Goal: Information Seeking & Learning: Learn about a topic

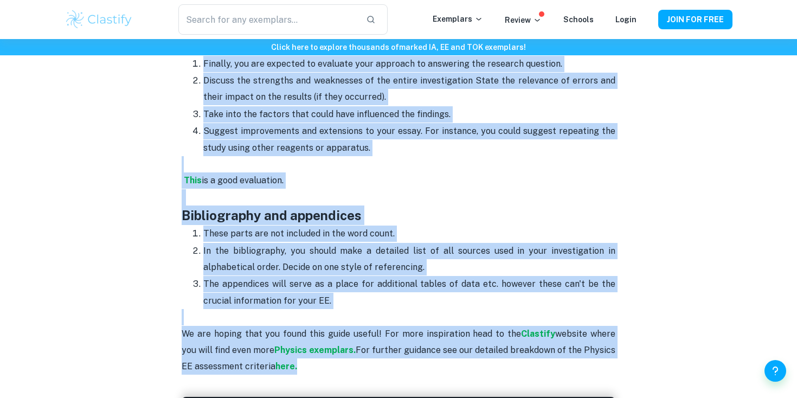
scroll to position [2918, 0]
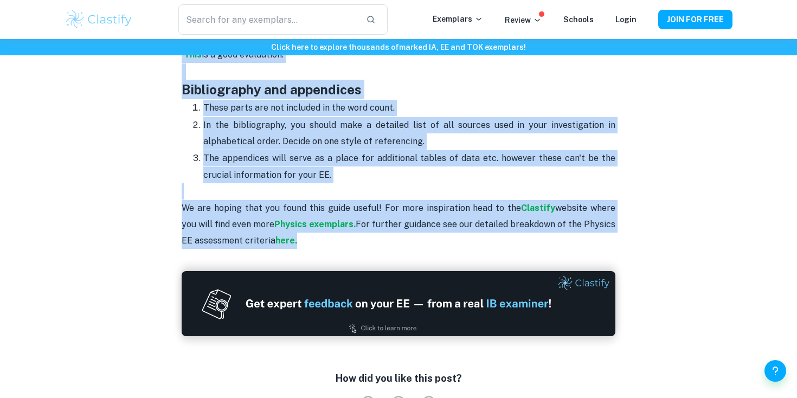
drag, startPoint x: 183, startPoint y: 133, endPoint x: 329, endPoint y: 164, distance: 149.7
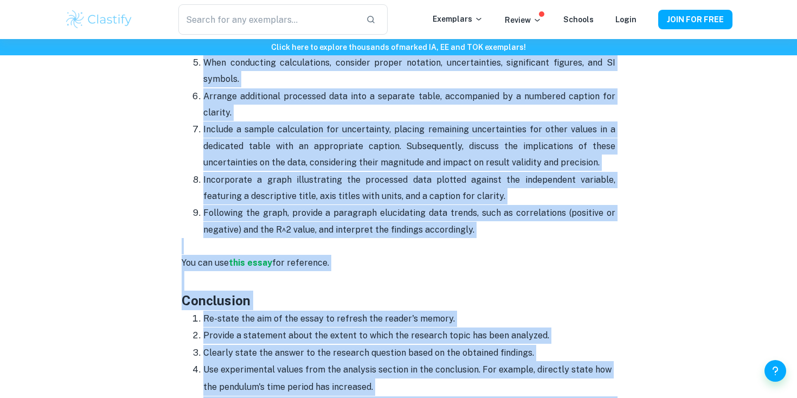
copy div "Lorem ipsu dol sitam co adipisci El sed doeiu temp, inc utla etdolor mag aliqu …"
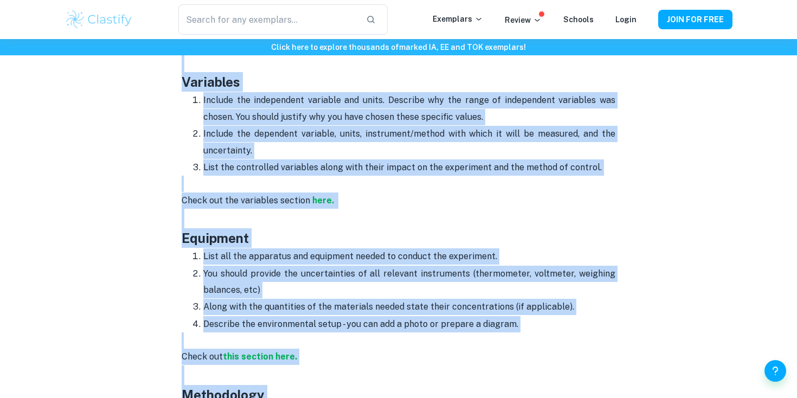
scroll to position [1294, 0]
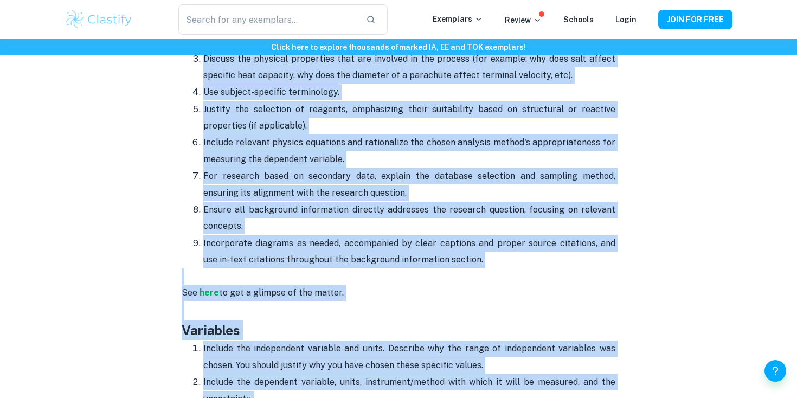
click at [322, 111] on p "Justify the selection of reagents, emphasizing their suitability based on struc…" at bounding box center [409, 117] width 412 height 33
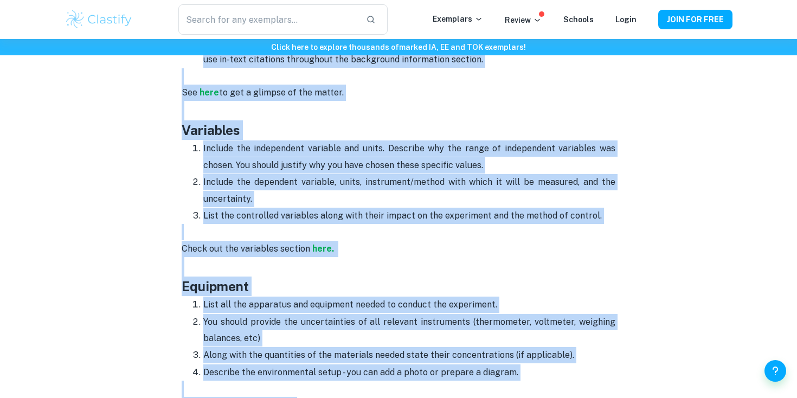
scroll to position [1369, 0]
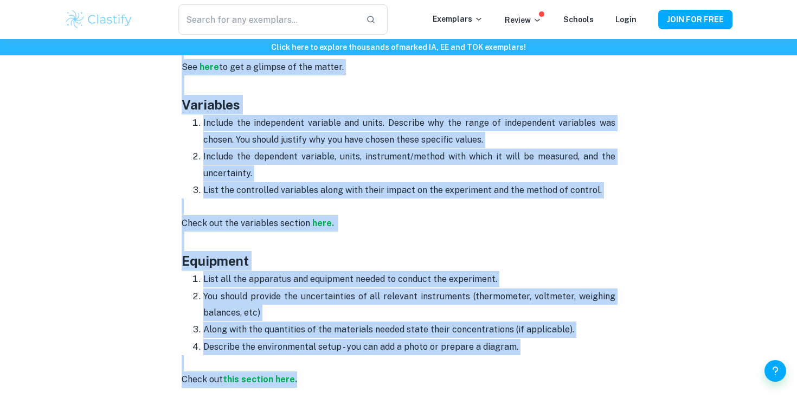
drag, startPoint x: 172, startPoint y: 197, endPoint x: 346, endPoint y: 90, distance: 204.6
click at [346, 90] on div "Physics EE Format and Structure By [PERSON_NAME] • [DATE] Get feedback on your …" at bounding box center [399, 348] width 668 height 3269
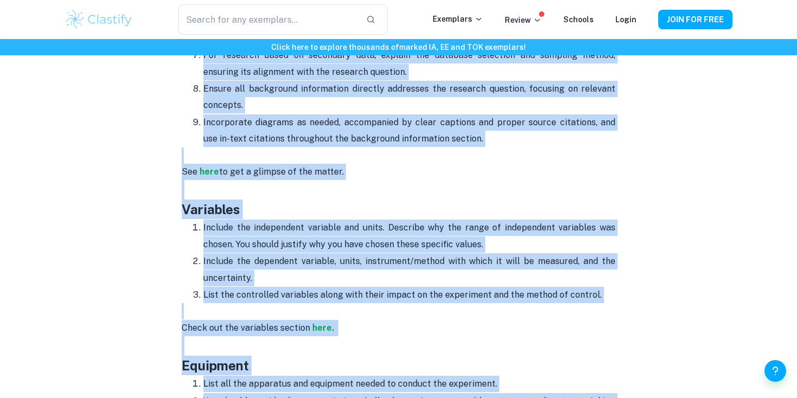
scroll to position [1181, 0]
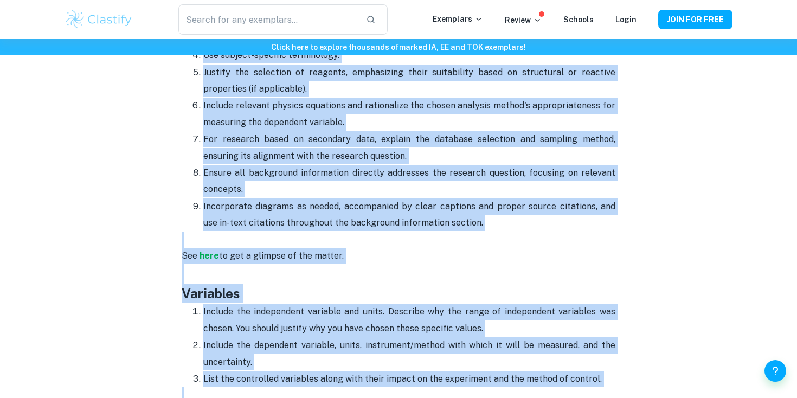
click at [391, 180] on p "Ensure all background information directly addresses the research question, foc…" at bounding box center [409, 181] width 412 height 33
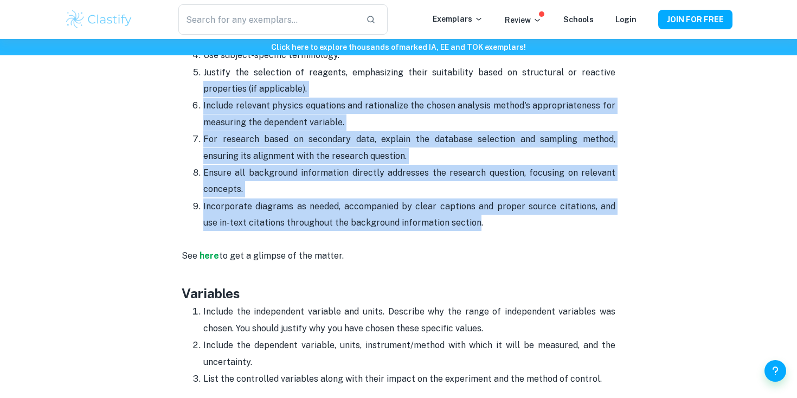
drag, startPoint x: 459, startPoint y: 208, endPoint x: 173, endPoint y: 76, distance: 314.6
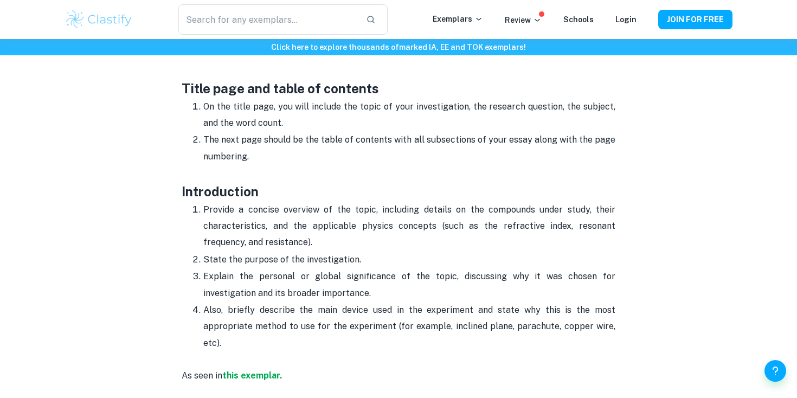
scroll to position [553, 0]
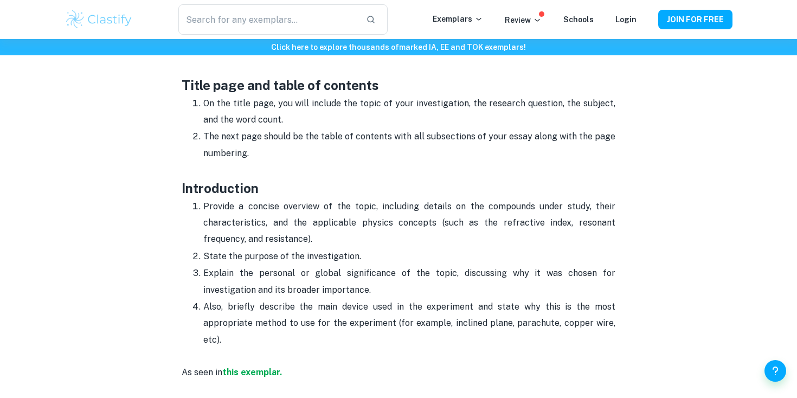
click at [188, 192] on strong "Introduction" at bounding box center [220, 188] width 77 height 15
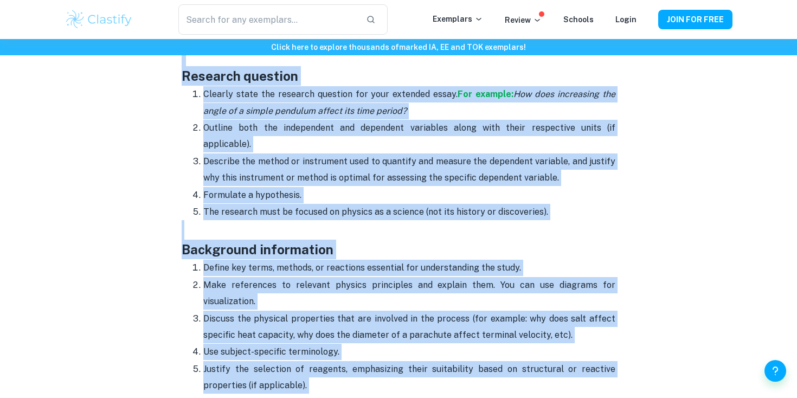
scroll to position [1020, 0]
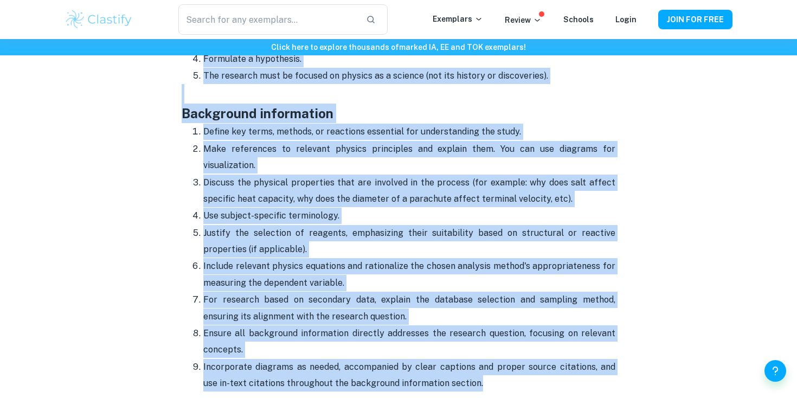
drag, startPoint x: 178, startPoint y: 184, endPoint x: 477, endPoint y: 373, distance: 353.1
copy div "Loremipsumdo Sitamet c adipisc elitsedd ei tem incid, utlaboree dolorem al eni …"
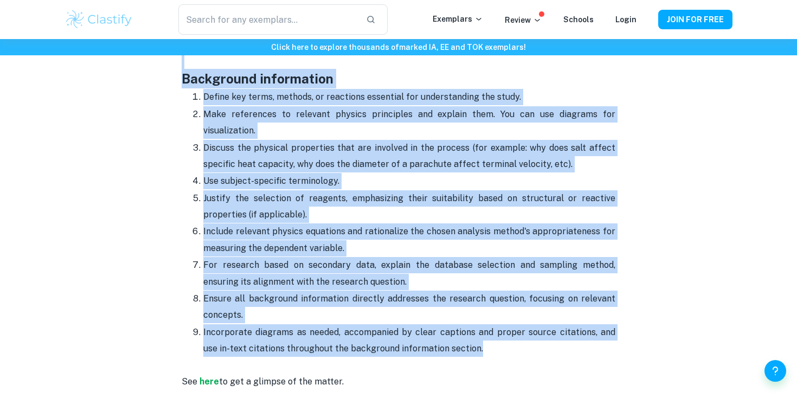
scroll to position [1057, 0]
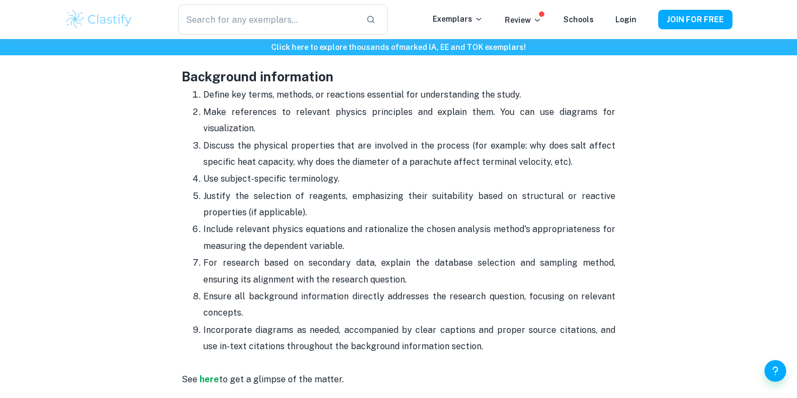
click at [270, 188] on p "Justify the selection of reagents, emphasizing their suitability based on struc…" at bounding box center [409, 204] width 412 height 33
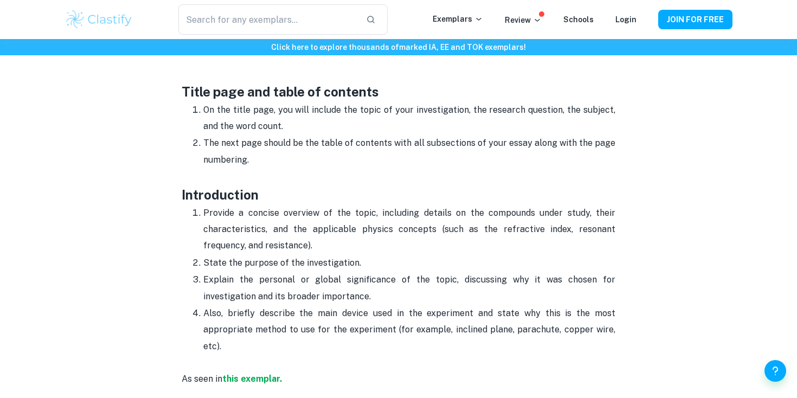
scroll to position [550, 0]
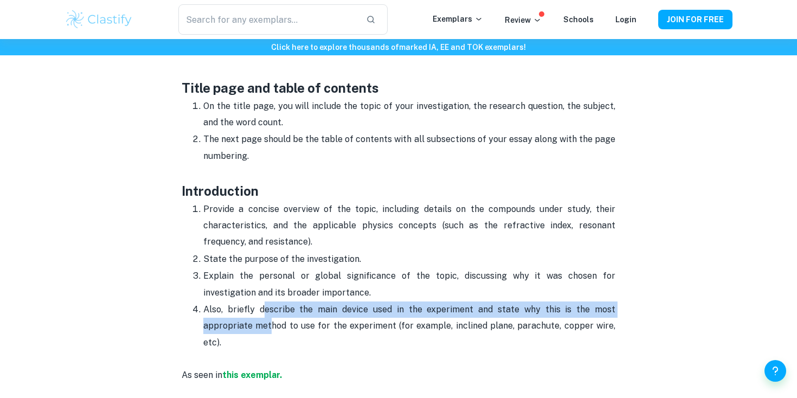
drag, startPoint x: 266, startPoint y: 306, endPoint x: 271, endPoint y: 333, distance: 27.1
click at [271, 333] on p "Also, briefly describe the main device used in the experiment and state why thi…" at bounding box center [409, 325] width 412 height 49
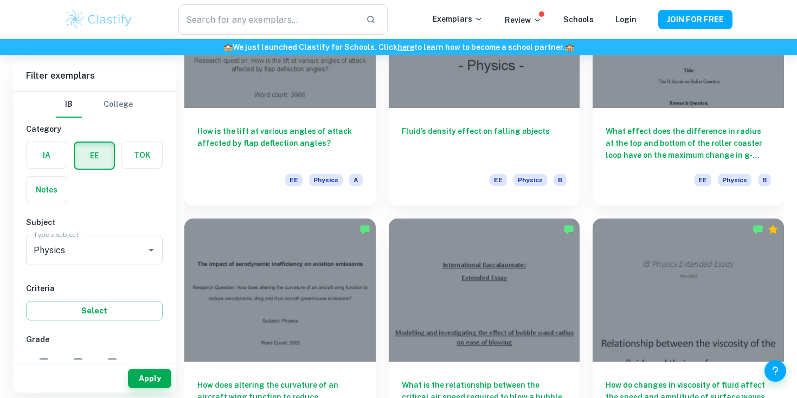
scroll to position [923, 0]
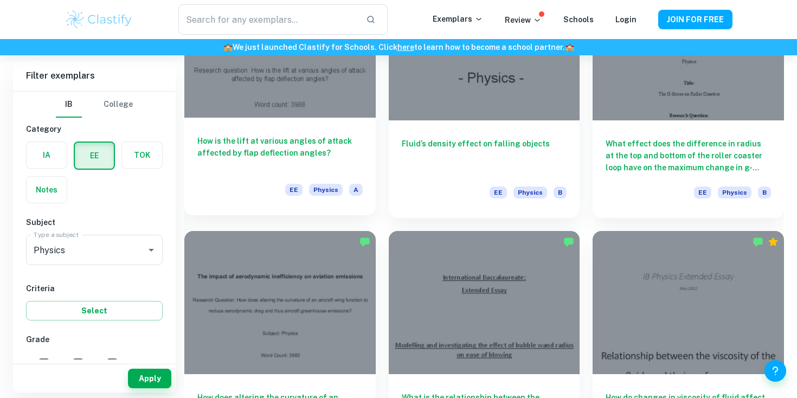
click at [313, 157] on h6 "How is the lift at various angles of attack affected by flap deflection angles?" at bounding box center [279, 153] width 165 height 36
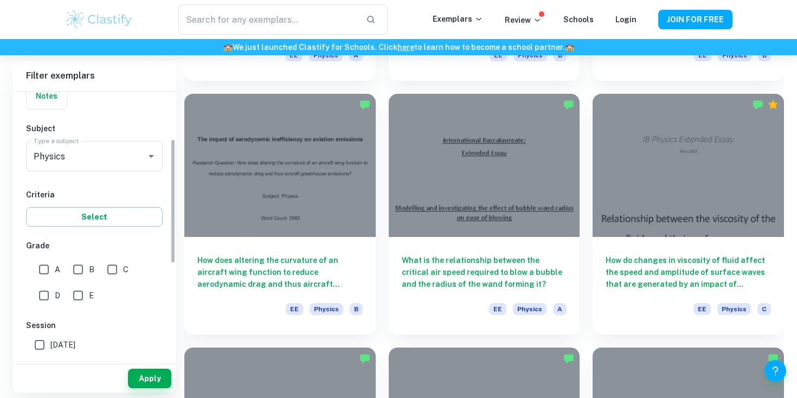
scroll to position [102, 0]
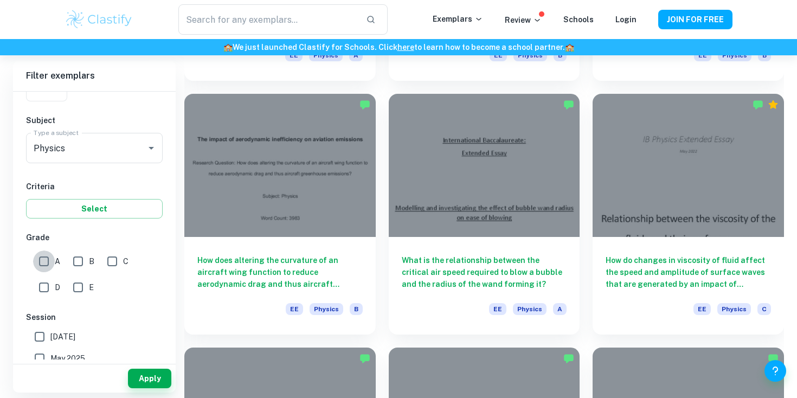
click at [49, 262] on input "A" at bounding box center [44, 261] width 22 height 22
checkbox input "true"
click at [147, 375] on button "Apply" at bounding box center [149, 379] width 43 height 20
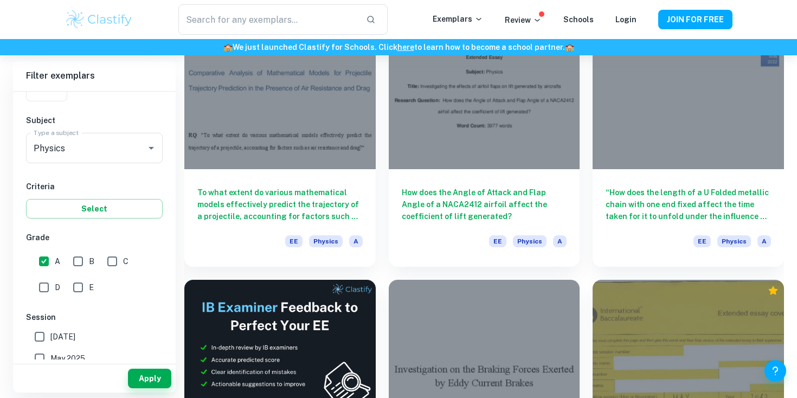
scroll to position [1383, 0]
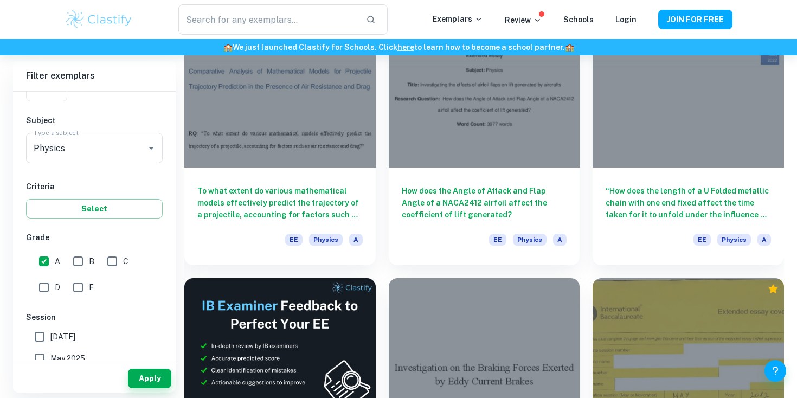
click at [440, 275] on div "How does the magnetic flux density impact the magnitude of the braking force du…" at bounding box center [478, 392] width 204 height 254
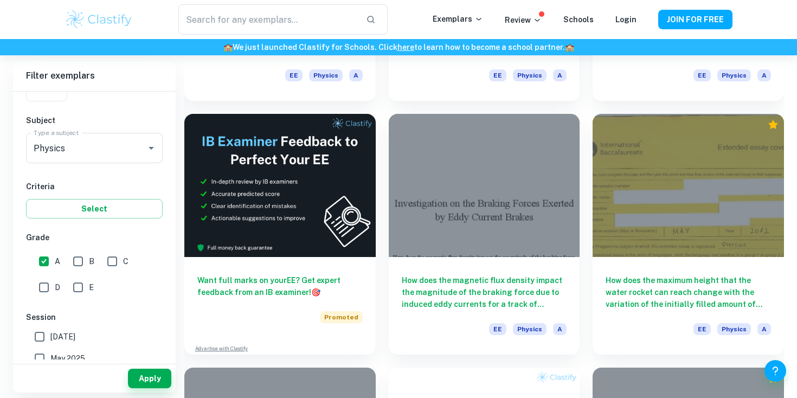
scroll to position [1470, 0]
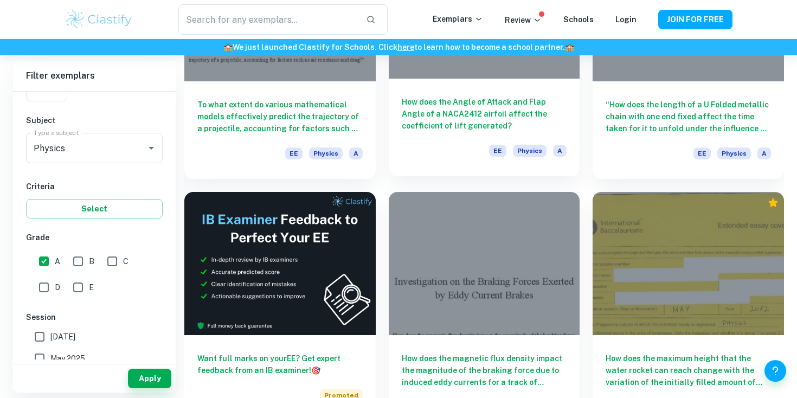
click at [473, 151] on div "EE Physics A" at bounding box center [484, 154] width 165 height 18
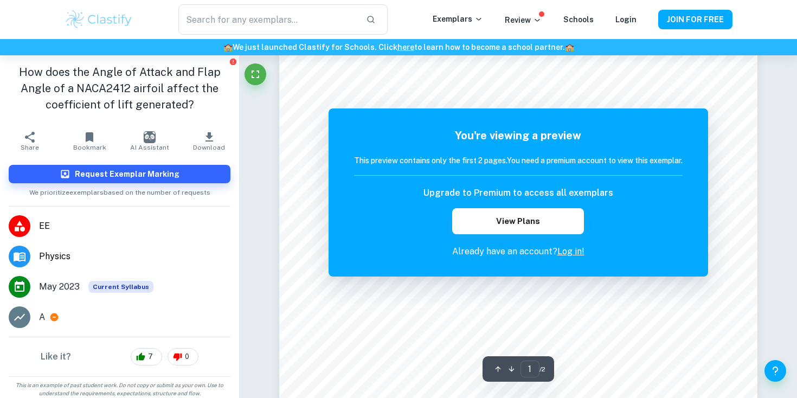
scroll to position [153, 0]
click at [486, 228] on button "View Plans" at bounding box center [517, 221] width 131 height 26
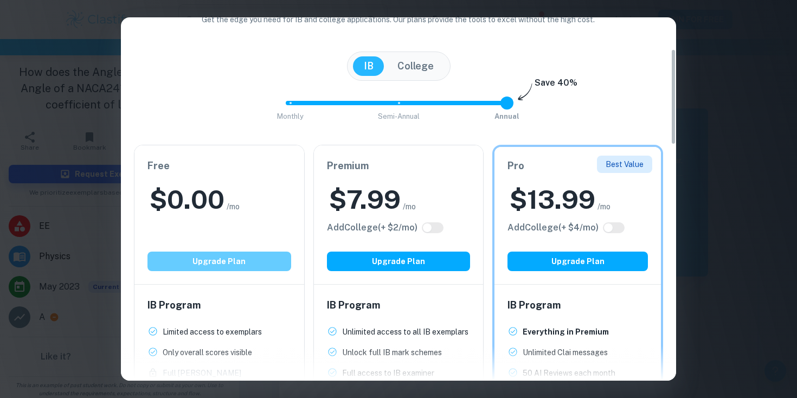
scroll to position [118, 0]
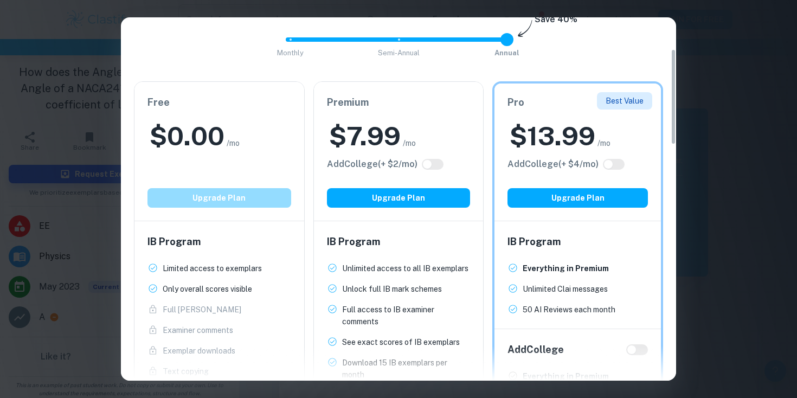
click at [262, 204] on button "Upgrade Plan" at bounding box center [219, 198] width 144 height 20
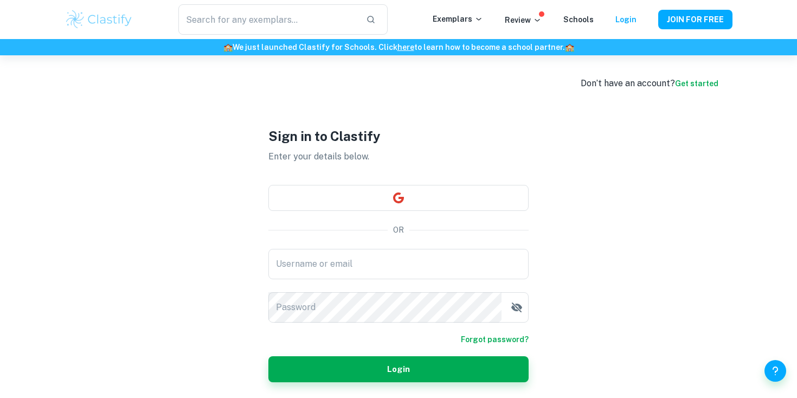
scroll to position [55, 0]
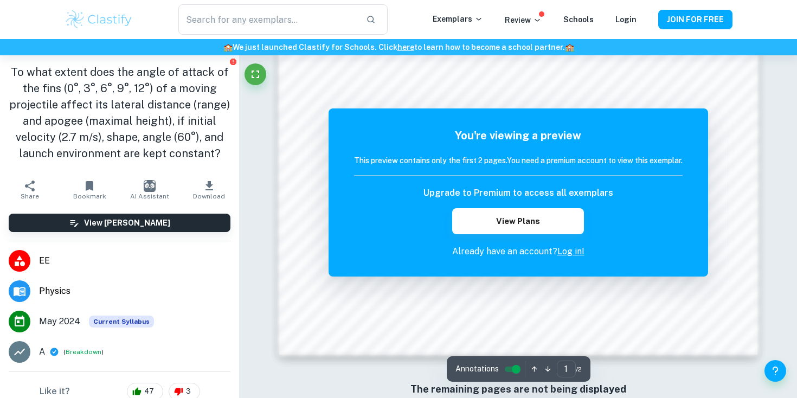
scroll to position [986, 0]
